Goal: Information Seeking & Learning: Learn about a topic

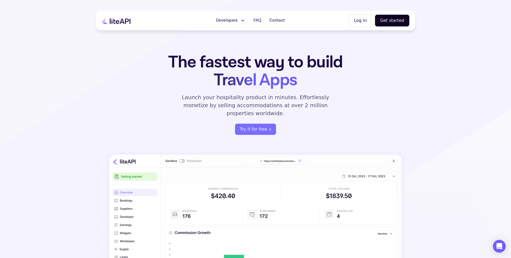
click at [236, 20] on span "Developers" at bounding box center [227, 20] width 22 height 6
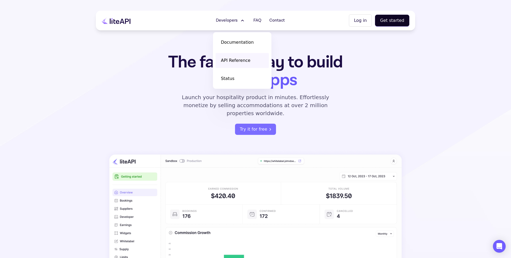
click at [249, 62] on span "API Reference" at bounding box center [236, 60] width 30 height 6
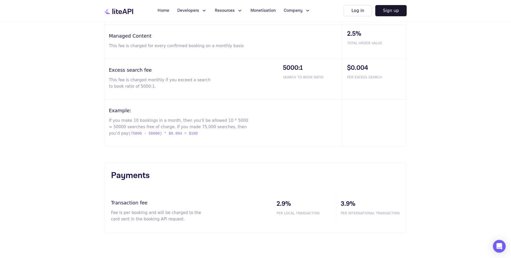
scroll to position [373, 0]
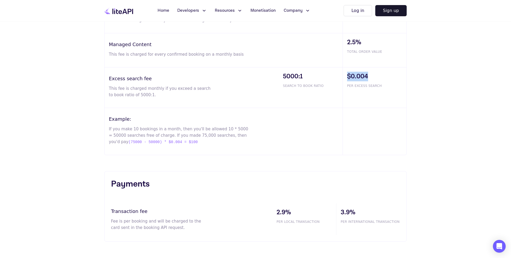
drag, startPoint x: 373, startPoint y: 77, endPoint x: 348, endPoint y: 77, distance: 25.0
click at [348, 77] on span "$0.004" at bounding box center [376, 77] width 59 height 10
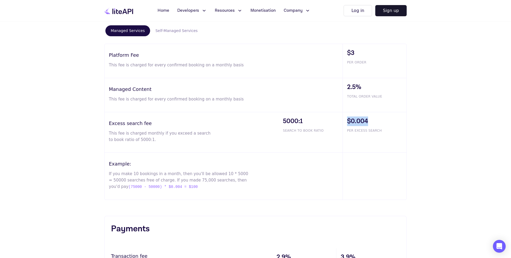
scroll to position [326, 0]
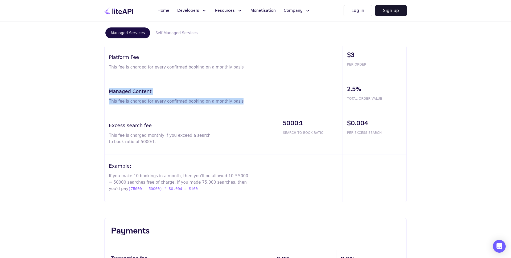
drag, startPoint x: 368, startPoint y: 83, endPoint x: 345, endPoint y: 78, distance: 23.2
click at [345, 78] on div "Platform Fee This fee is charged for every confirmed booking on a monthly basis…" at bounding box center [255, 124] width 303 height 156
click at [310, 107] on div "Managed Content This fee is charged for every confirmed booking on a monthly ba…" at bounding box center [224, 97] width 238 height 34
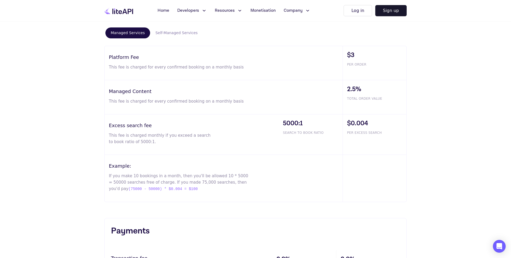
click at [129, 11] on icon at bounding box center [122, 11] width 21 height 5
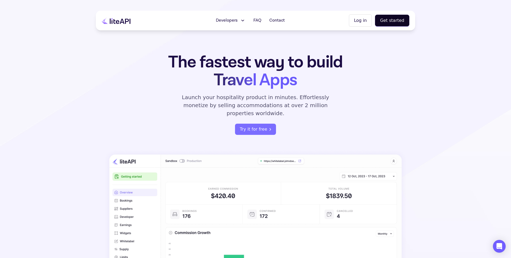
click at [248, 17] on button "Developers" at bounding box center [231, 20] width 36 height 11
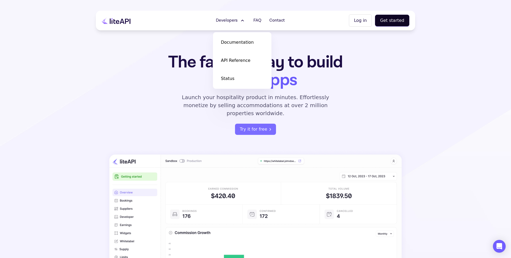
click at [240, 18] on button "Developers" at bounding box center [231, 20] width 36 height 11
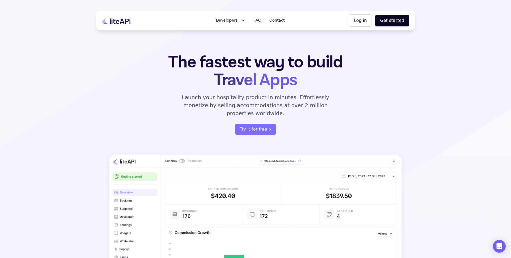
click at [367, 21] on button "Log in" at bounding box center [360, 20] width 23 height 12
